Goal: Task Accomplishment & Management: Use online tool/utility

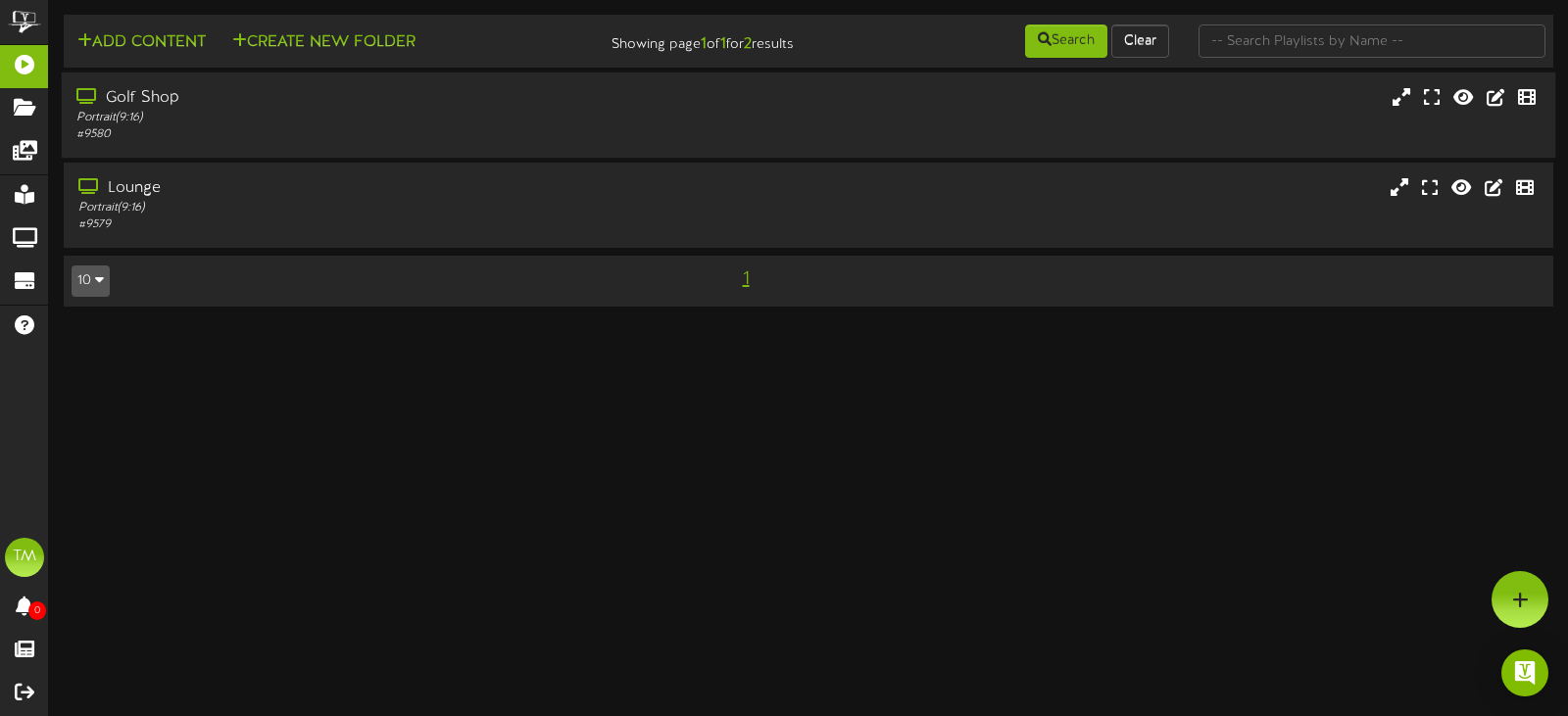
click at [414, 152] on div "Golf Shop Portrait ( 9:16 ) # 9580" at bounding box center [809, 115] width 1494 height 85
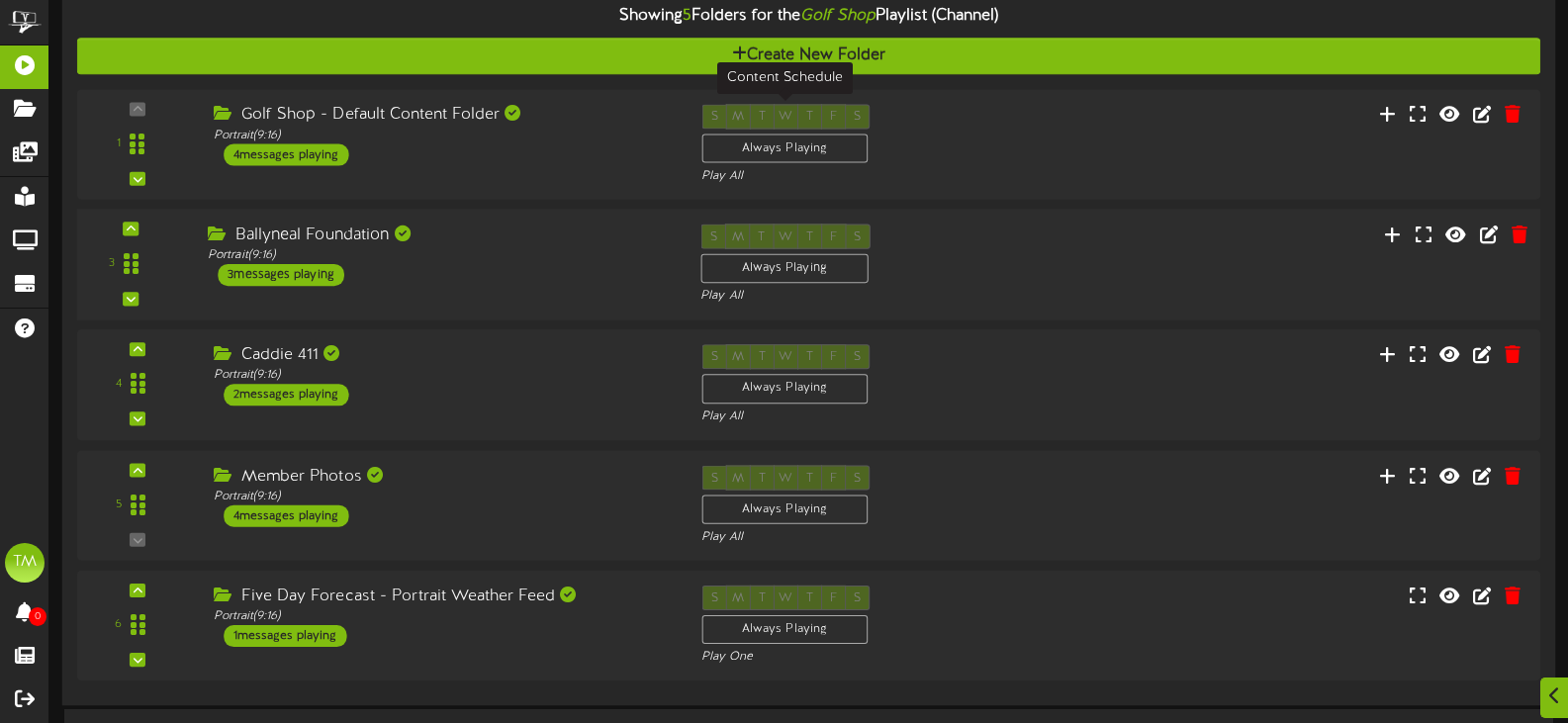
scroll to position [198, 0]
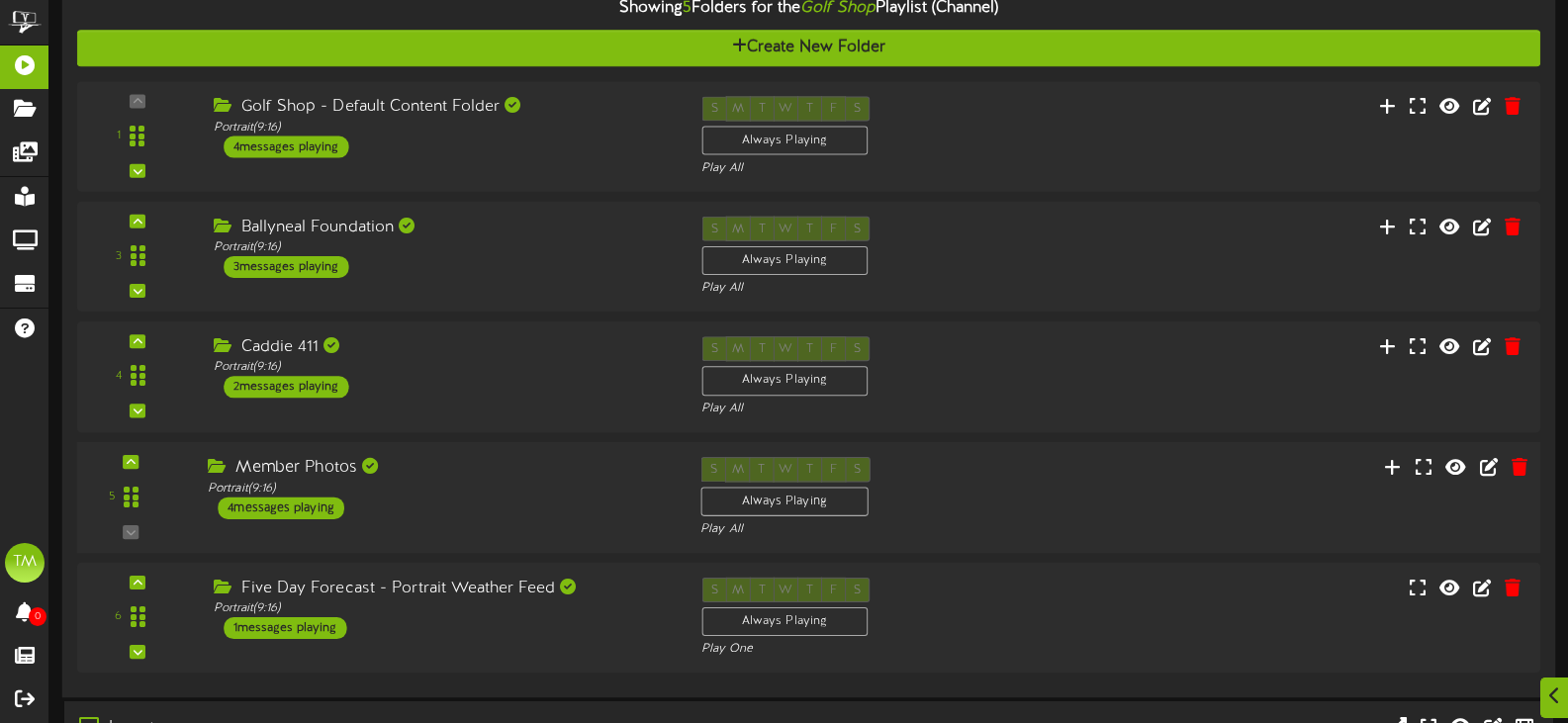
click at [1098, 472] on div "5 ( 9:16" at bounding box center [808, 498] width 1478 height 81
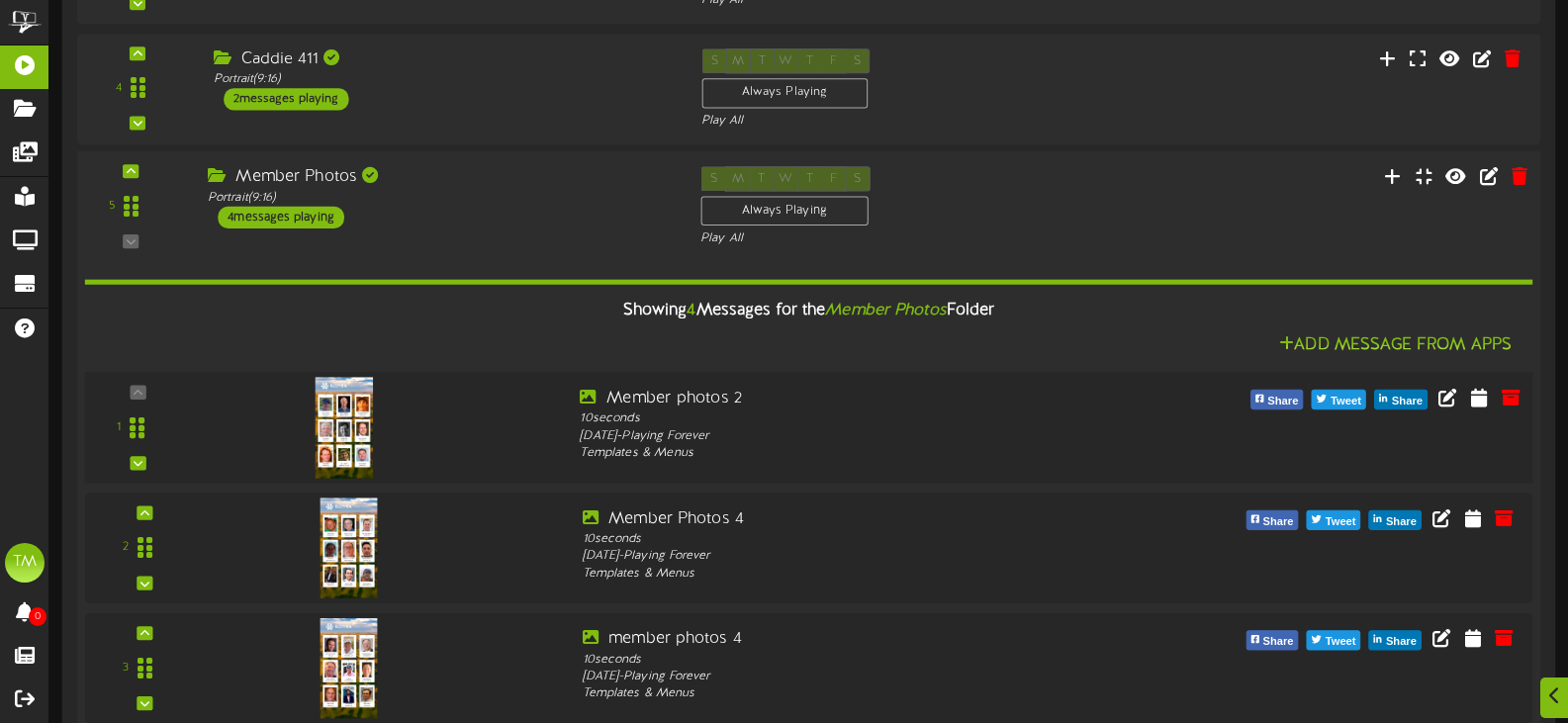
scroll to position [494, 0]
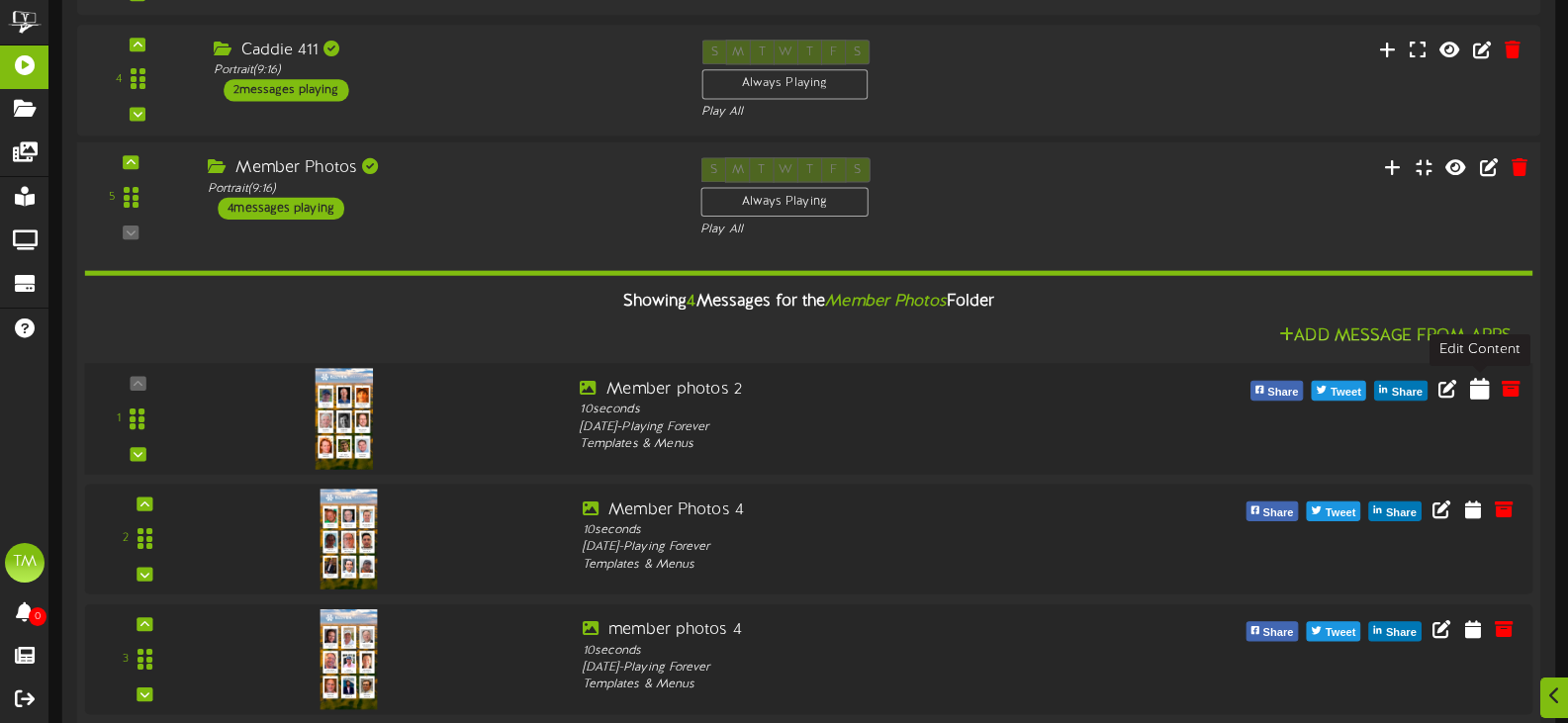
click at [1470, 390] on icon at bounding box center [1480, 388] width 20 height 22
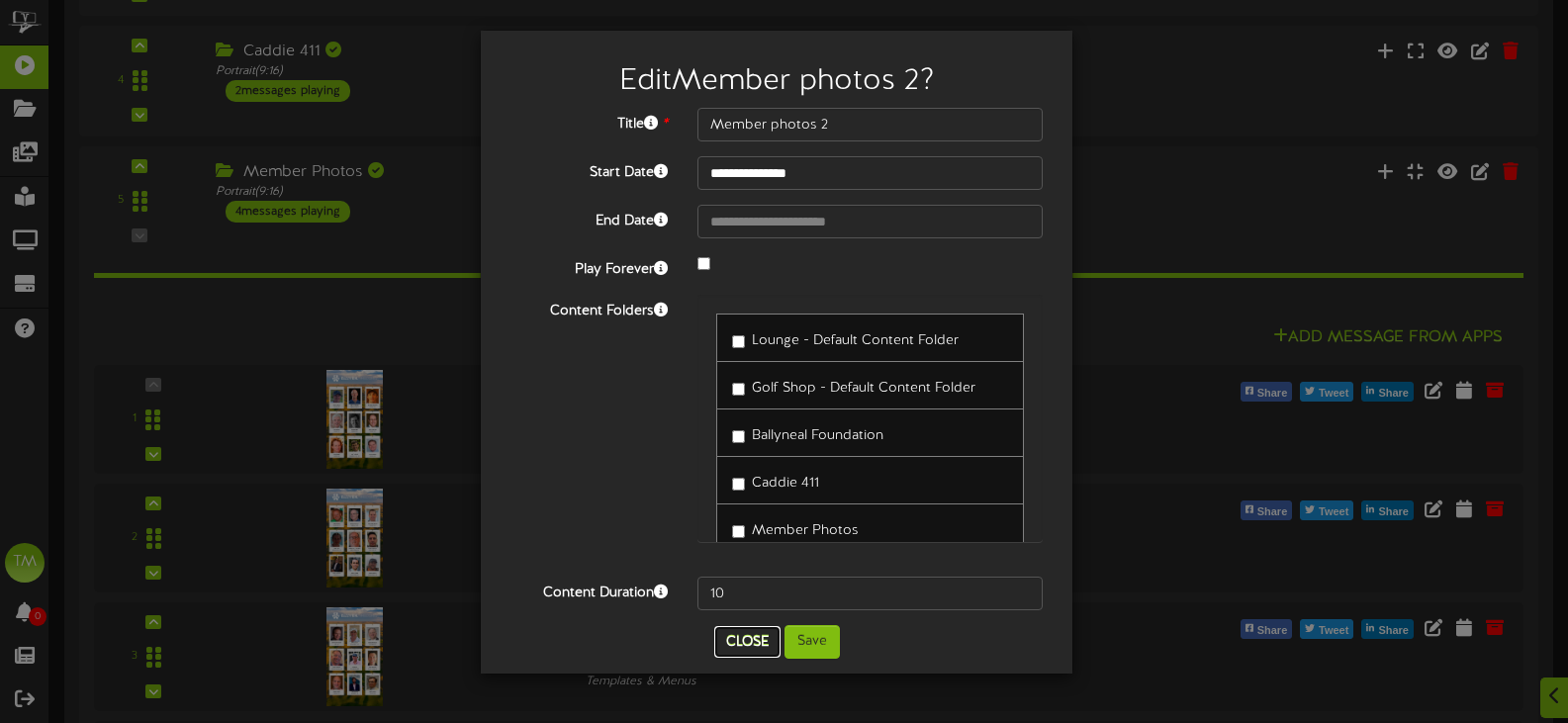
click at [740, 641] on button "Close" at bounding box center [746, 643] width 66 height 32
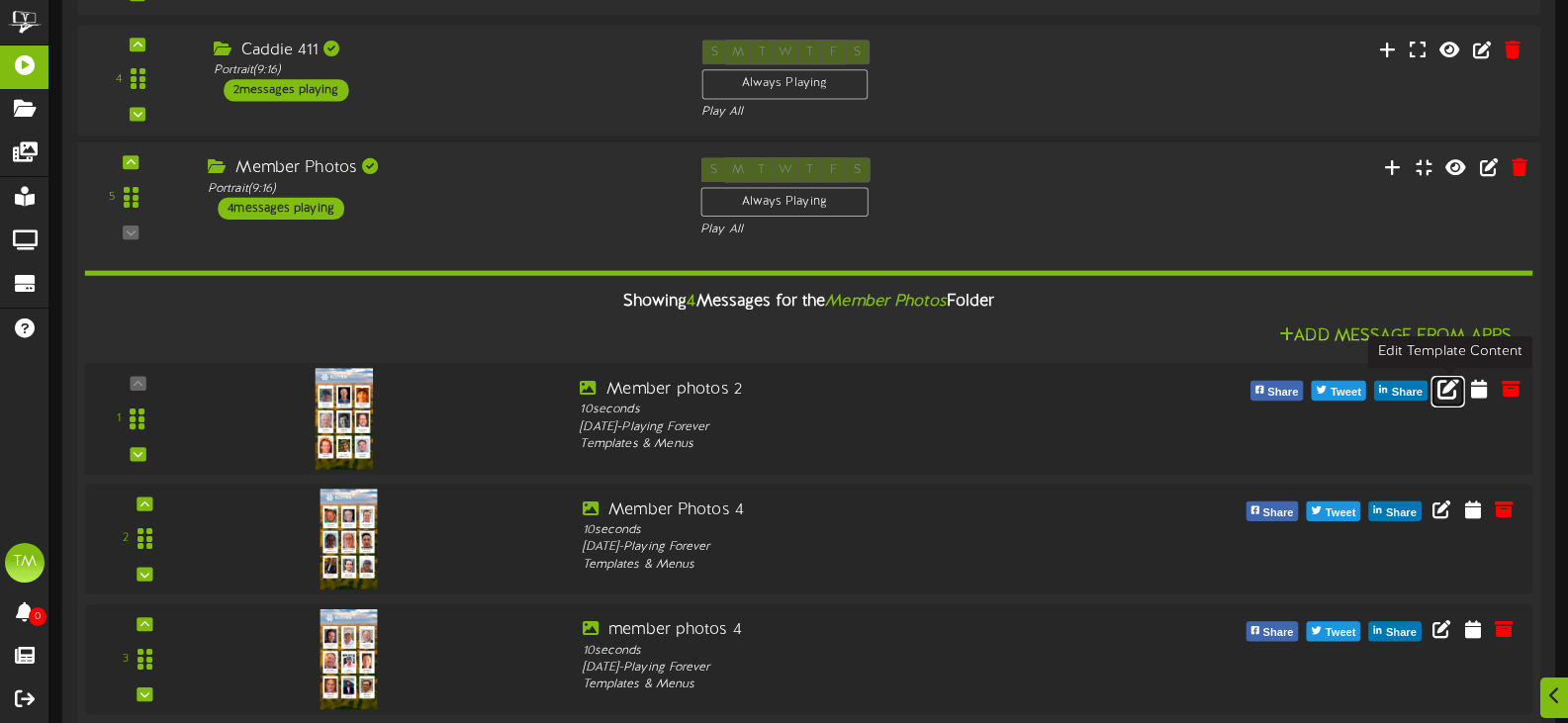
click at [1444, 397] on icon at bounding box center [1448, 388] width 22 height 22
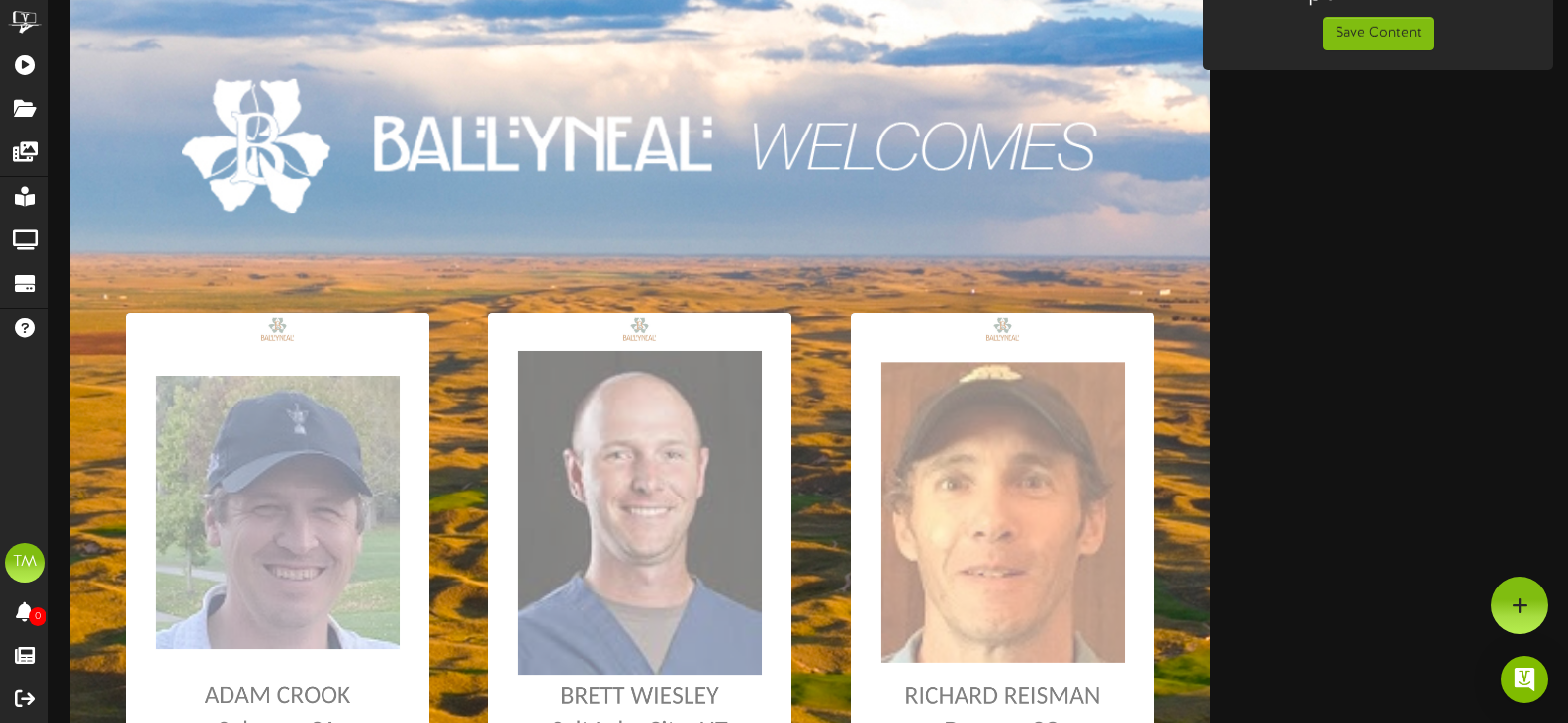
scroll to position [63, 0]
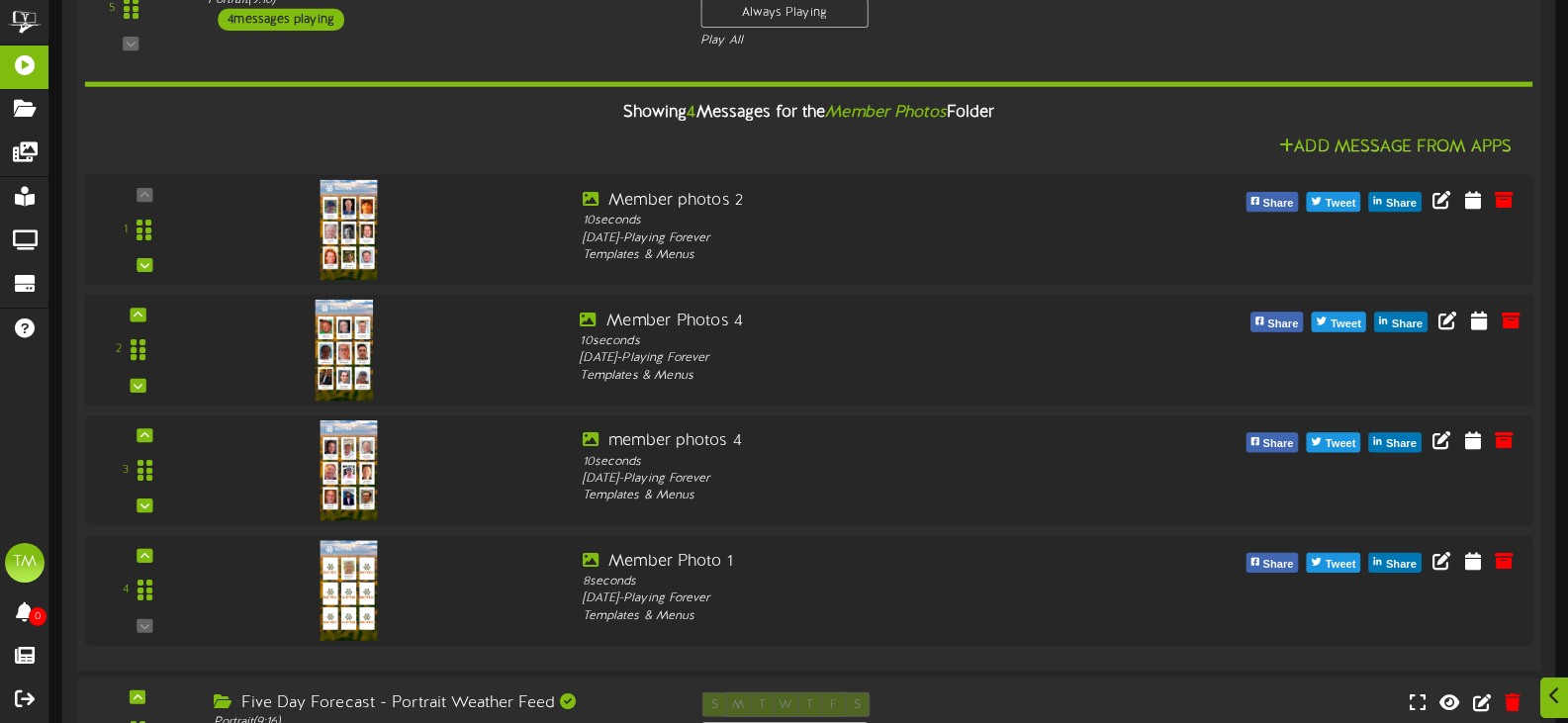
scroll to position [693, 0]
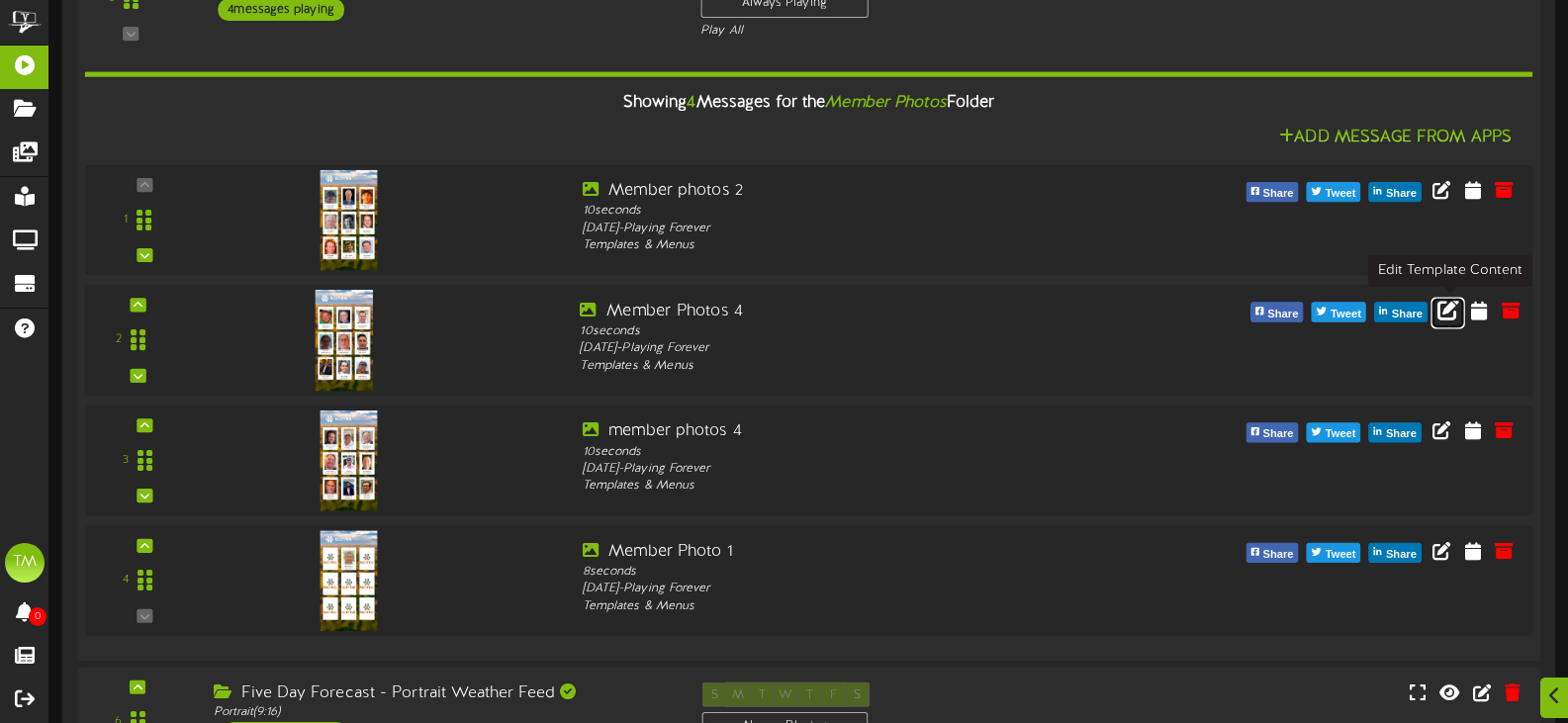
click at [1449, 310] on icon at bounding box center [1448, 308] width 22 height 22
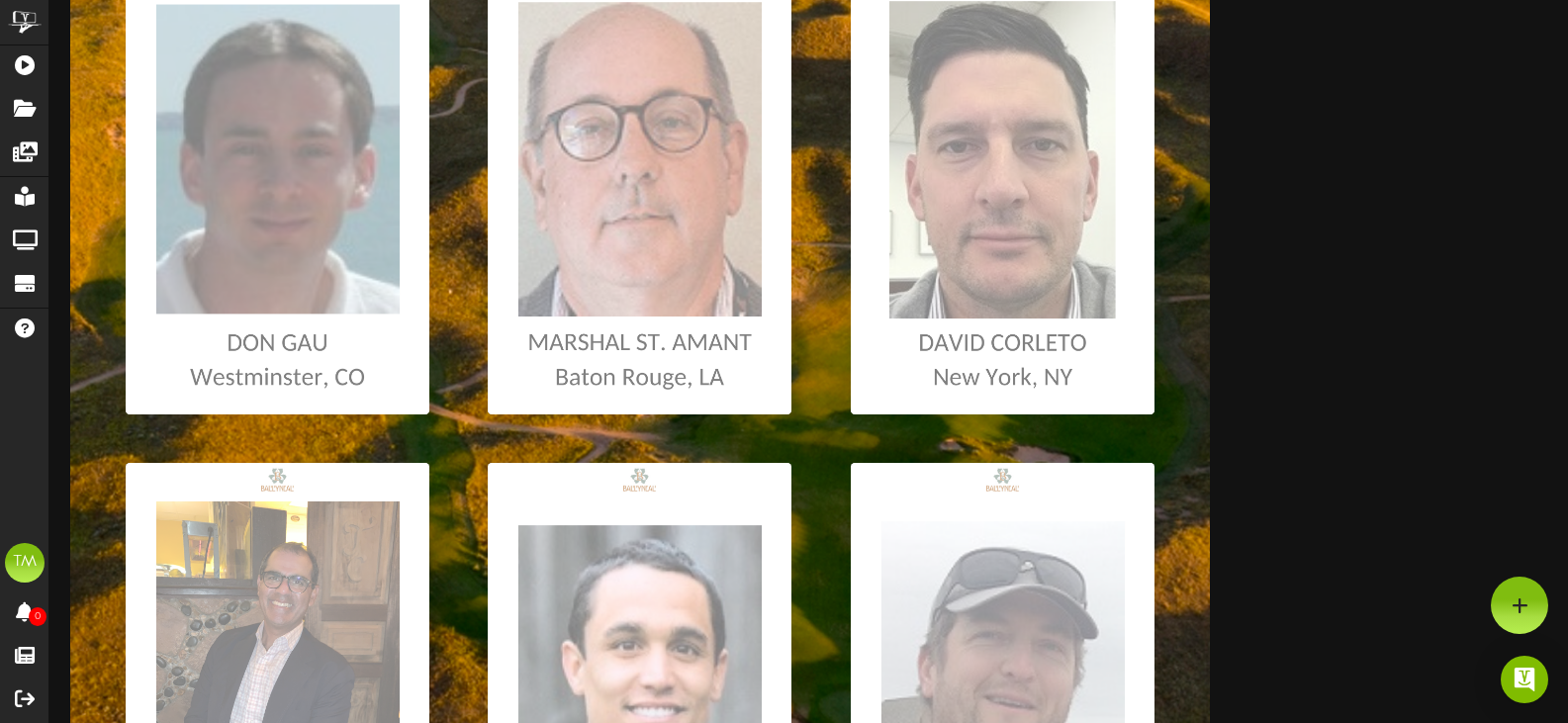
scroll to position [855, 0]
